Goal: Task Accomplishment & Management: Manage account settings

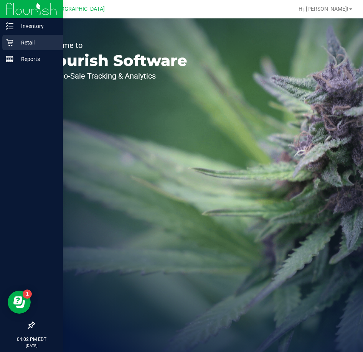
click at [27, 41] on p "Retail" at bounding box center [36, 42] width 46 height 9
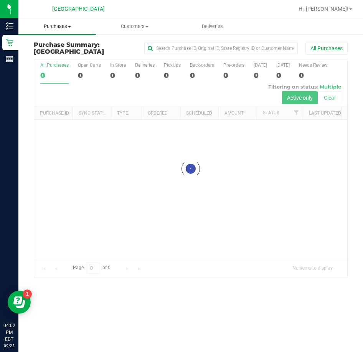
click at [61, 28] on span "Purchases" at bounding box center [56, 26] width 77 height 7
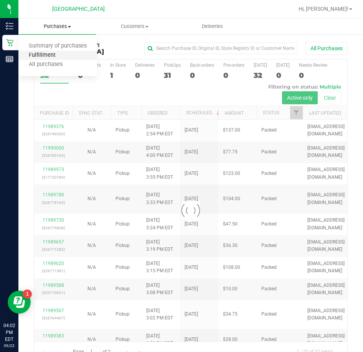
click at [44, 53] on span "Fulfillment" at bounding box center [42, 55] width 48 height 7
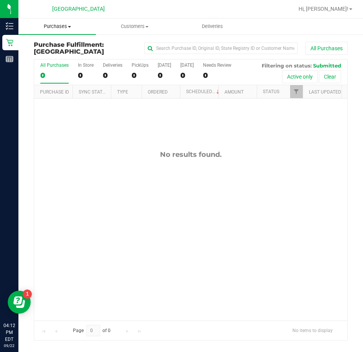
click at [53, 26] on span "Purchases" at bounding box center [56, 26] width 77 height 7
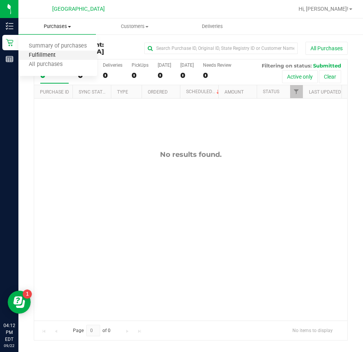
click at [46, 55] on span "Fulfillment" at bounding box center [42, 55] width 48 height 7
